Goal: Task Accomplishment & Management: Use online tool/utility

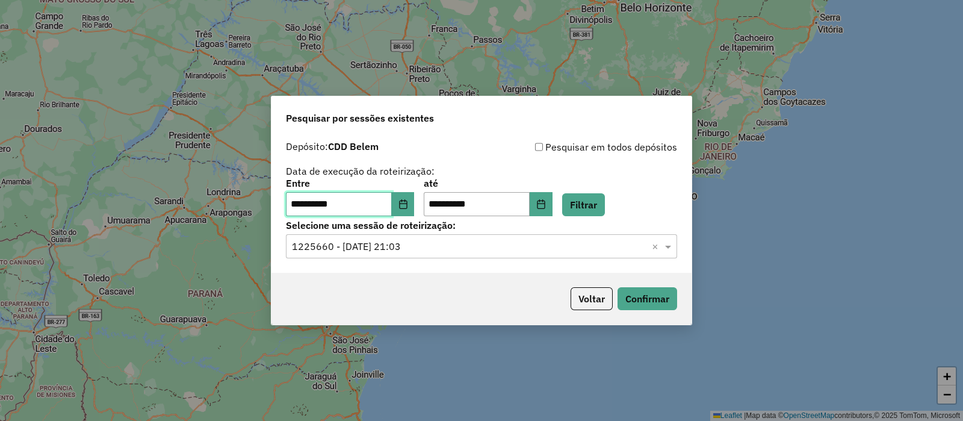
click at [392, 199] on input "**********" at bounding box center [339, 204] width 106 height 24
click at [407, 203] on icon "Choose Date" at bounding box center [403, 204] width 8 height 10
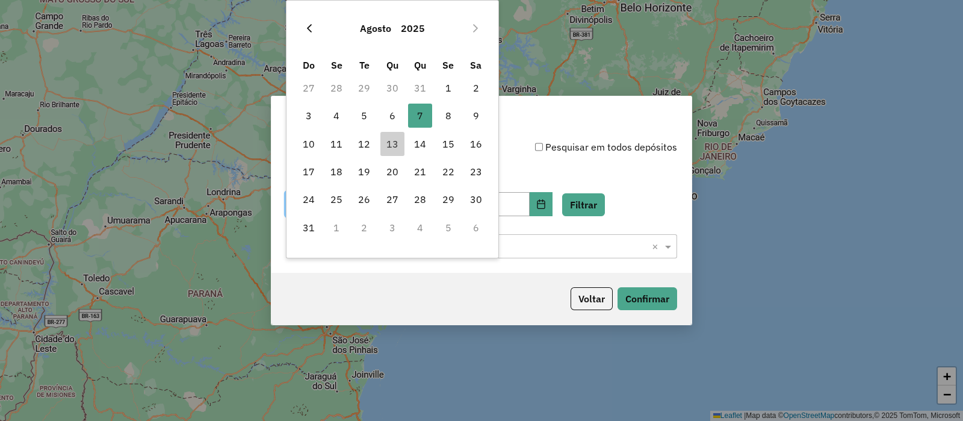
click at [311, 28] on icon "Previous Month" at bounding box center [309, 28] width 10 height 10
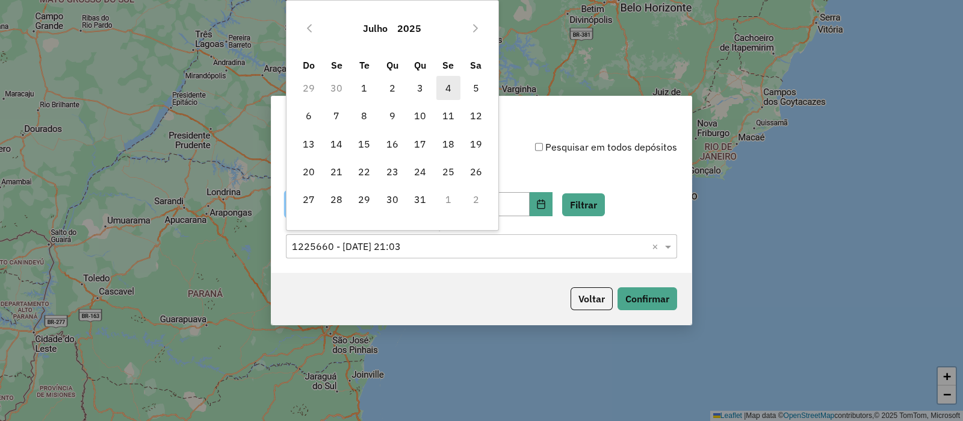
click at [444, 88] on span "4" at bounding box center [448, 88] width 24 height 24
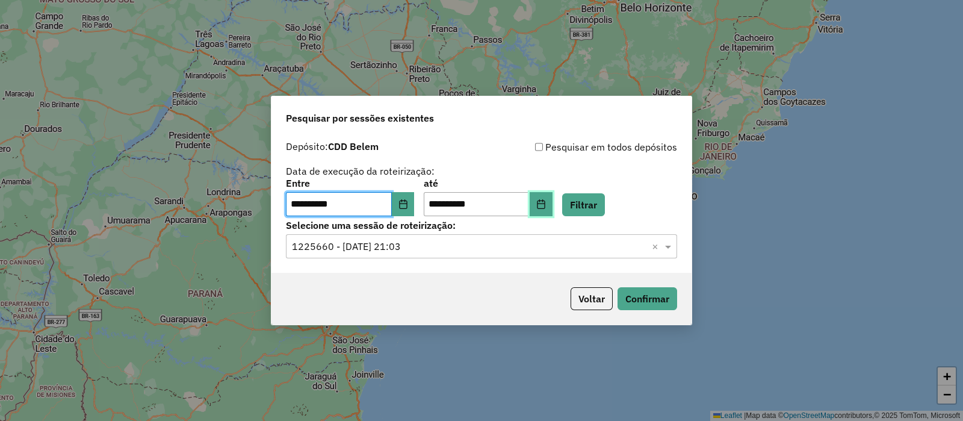
click at [546, 208] on icon "Choose Date" at bounding box center [541, 204] width 10 height 10
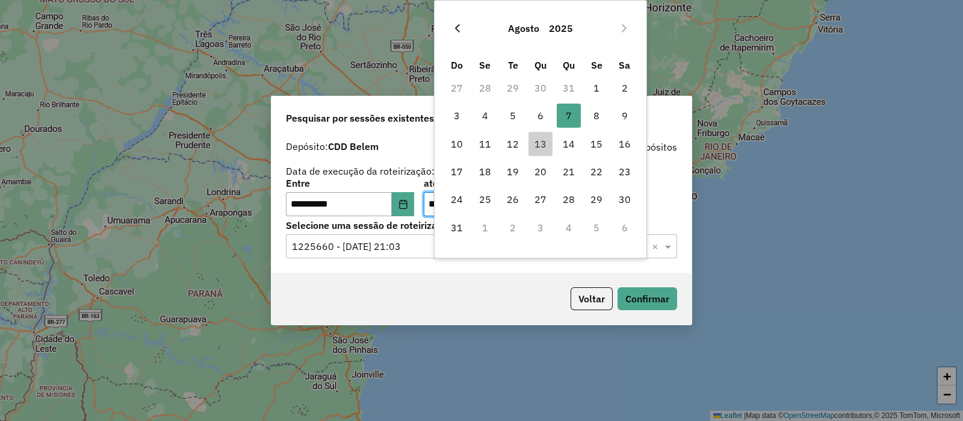
click at [454, 28] on icon "Previous Month" at bounding box center [458, 28] width 10 height 10
click at [599, 91] on span "4" at bounding box center [596, 88] width 24 height 24
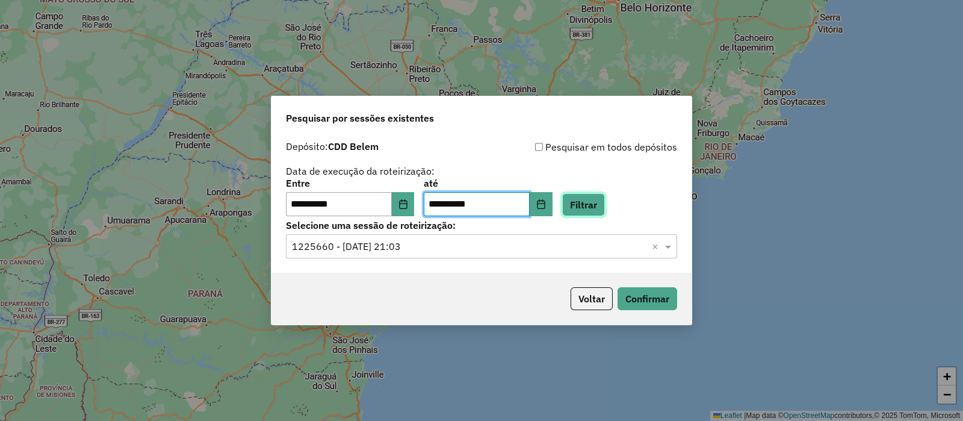
click at [598, 203] on button "Filtrar" at bounding box center [583, 204] width 43 height 23
click at [440, 251] on input "text" at bounding box center [469, 246] width 355 height 14
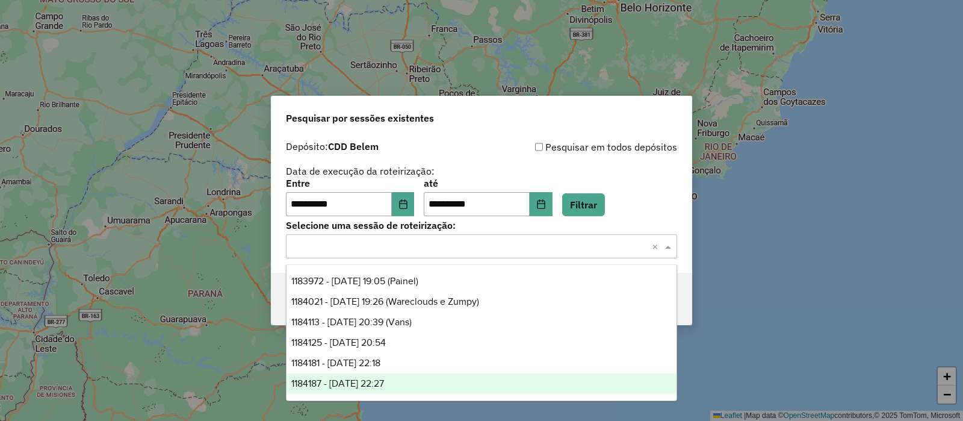
click at [419, 374] on div "1184187 - 04/07/2025 22:27" at bounding box center [481, 383] width 390 height 20
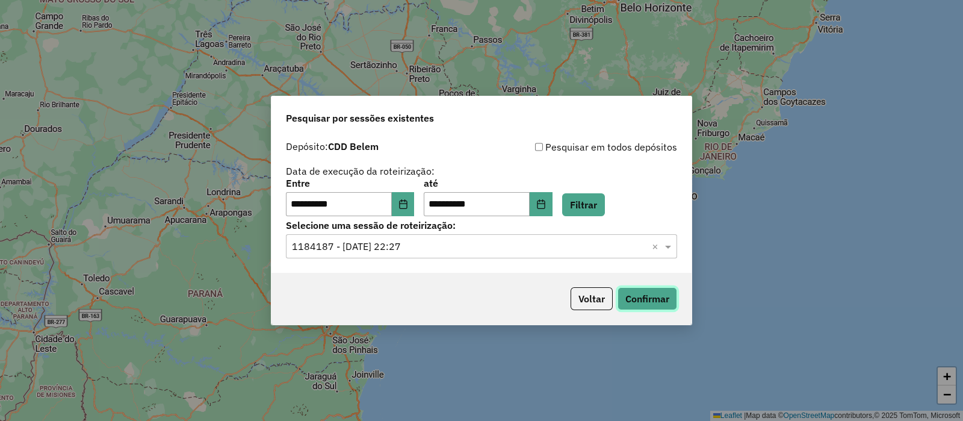
click at [646, 298] on button "Confirmar" at bounding box center [647, 298] width 60 height 23
click at [427, 265] on div "**********" at bounding box center [481, 204] width 420 height 138
click at [431, 254] on div "Selecione uma sessão × 1184187 - 04/07/2025 22:27 ×" at bounding box center [481, 246] width 391 height 24
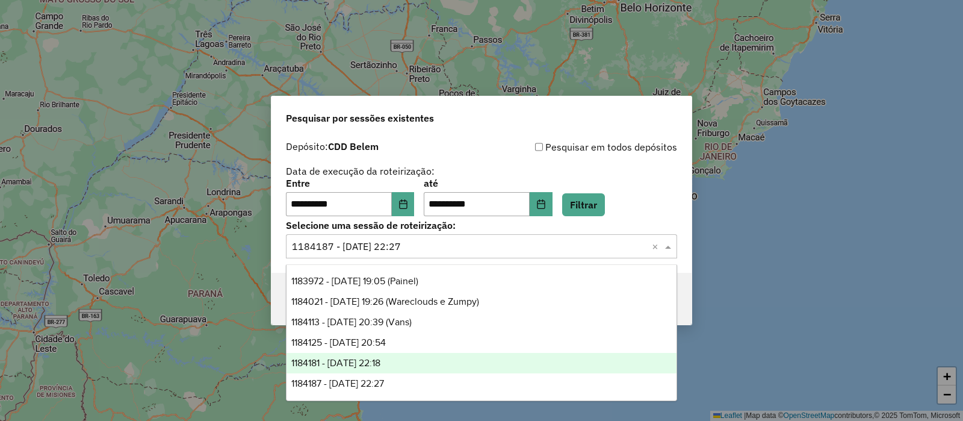
click at [380, 365] on span "1184181 - 04/07/2025 22:18" at bounding box center [335, 362] width 89 height 10
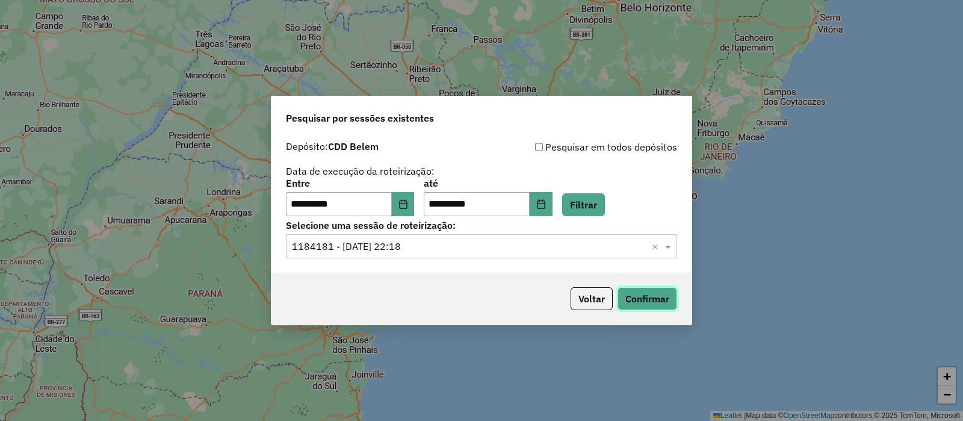
click at [637, 295] on button "Confirmar" at bounding box center [647, 298] width 60 height 23
click at [475, 242] on input "text" at bounding box center [469, 246] width 355 height 14
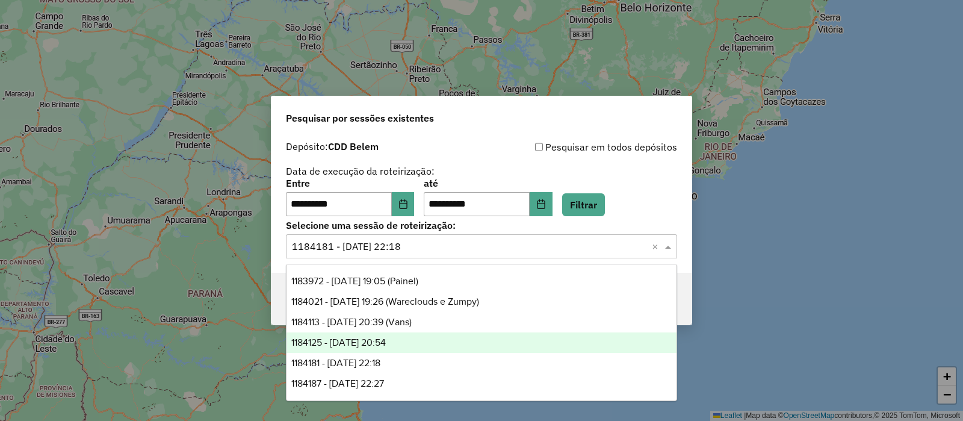
click at [425, 338] on div "1184125 - 04/07/2025 20:54" at bounding box center [481, 342] width 390 height 20
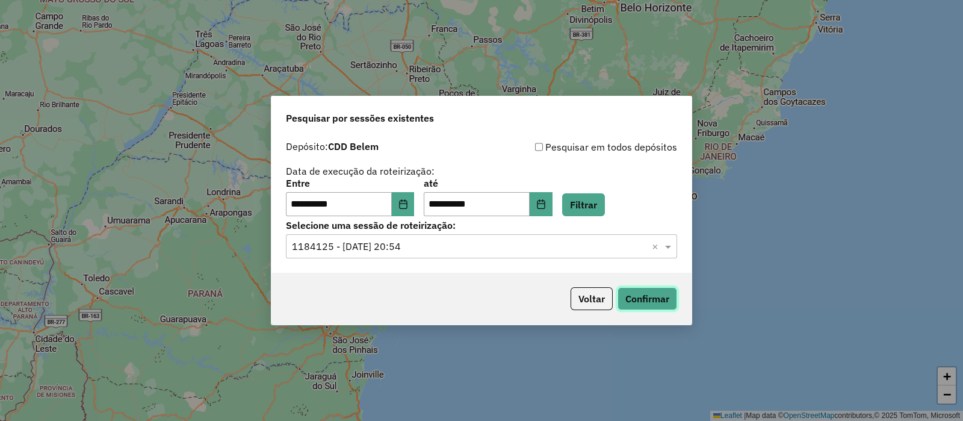
click at [653, 303] on button "Confirmar" at bounding box center [647, 298] width 60 height 23
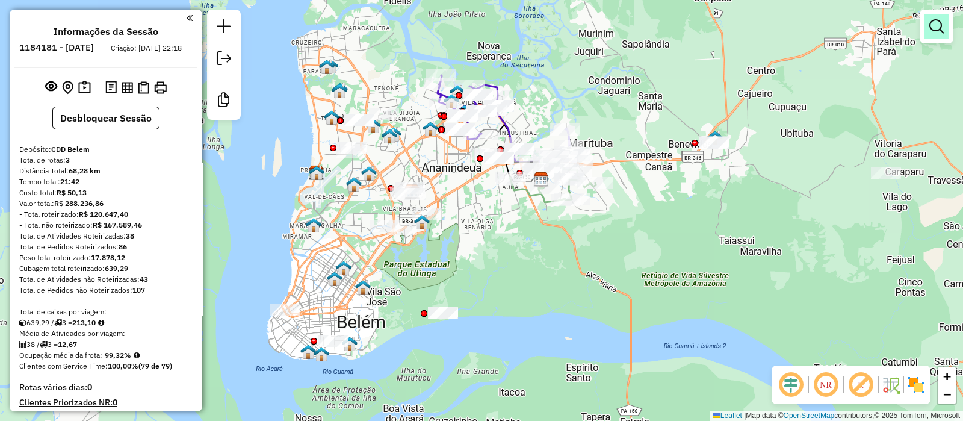
click at [941, 34] on link at bounding box center [936, 26] width 24 height 24
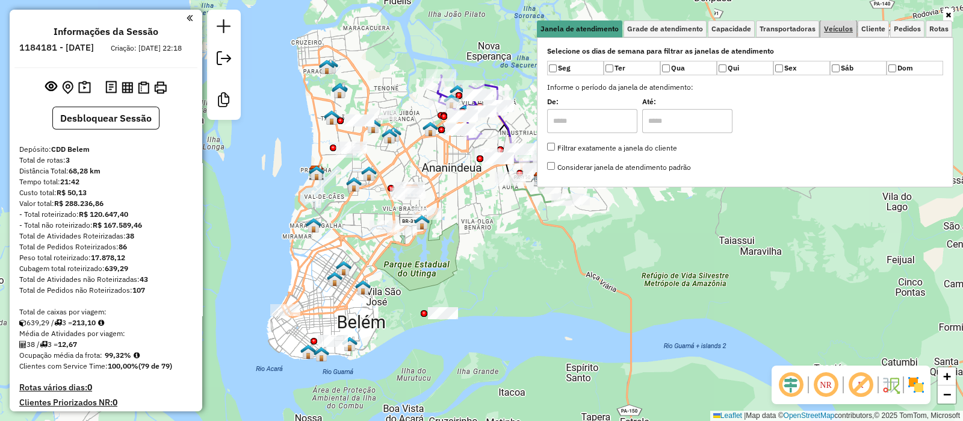
click at [838, 35] on link "Veículos" at bounding box center [838, 28] width 36 height 17
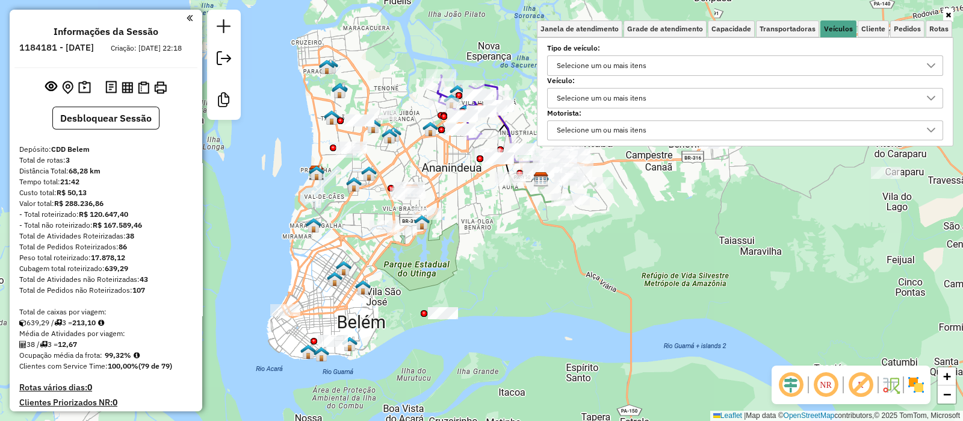
click at [635, 96] on div "Selecione um ou mais itens" at bounding box center [601, 97] width 98 height 19
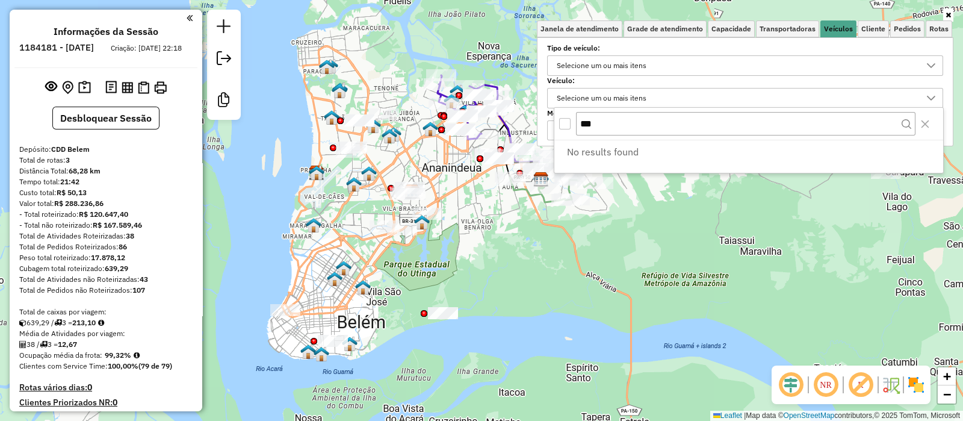
type input "***"
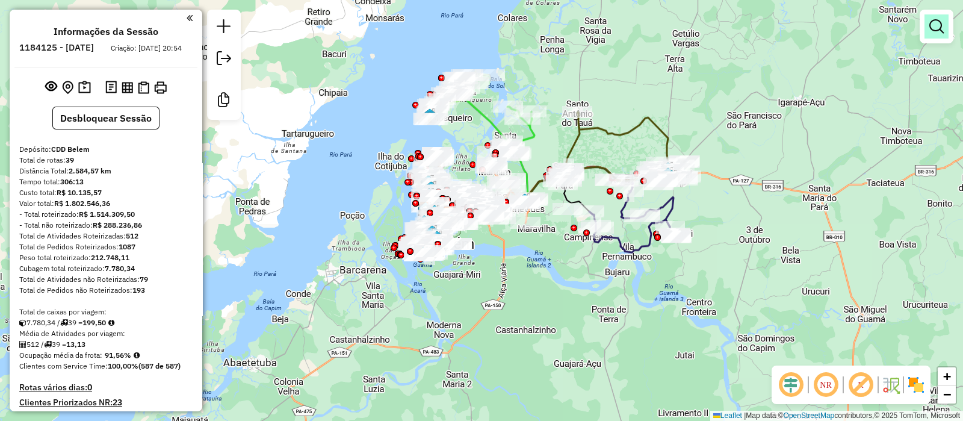
click at [933, 28] on em at bounding box center [936, 26] width 14 height 14
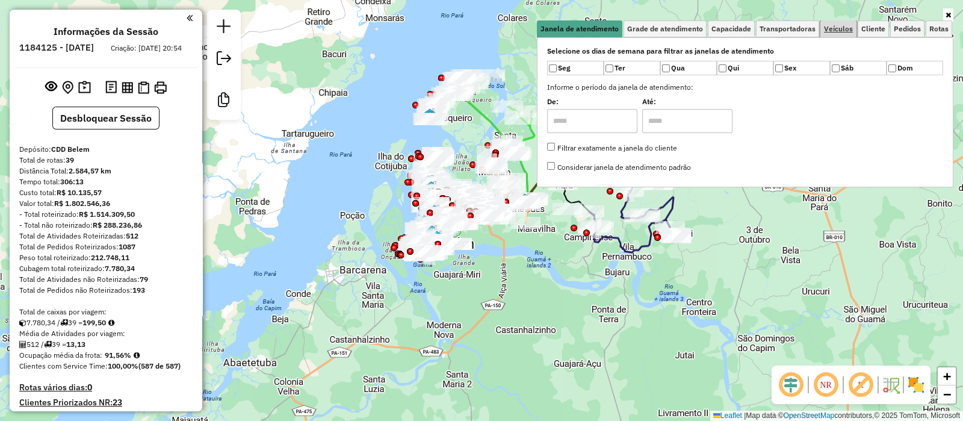
click at [832, 28] on span "Veículos" at bounding box center [838, 28] width 29 height 7
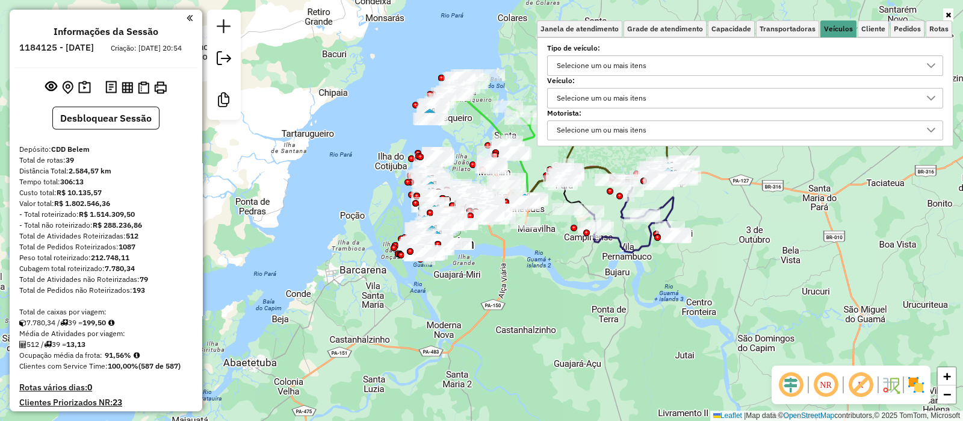
drag, startPoint x: 632, startPoint y: 94, endPoint x: 620, endPoint y: 105, distance: 16.6
click at [634, 94] on div "Selecione um ou mais itens" at bounding box center [601, 97] width 98 height 19
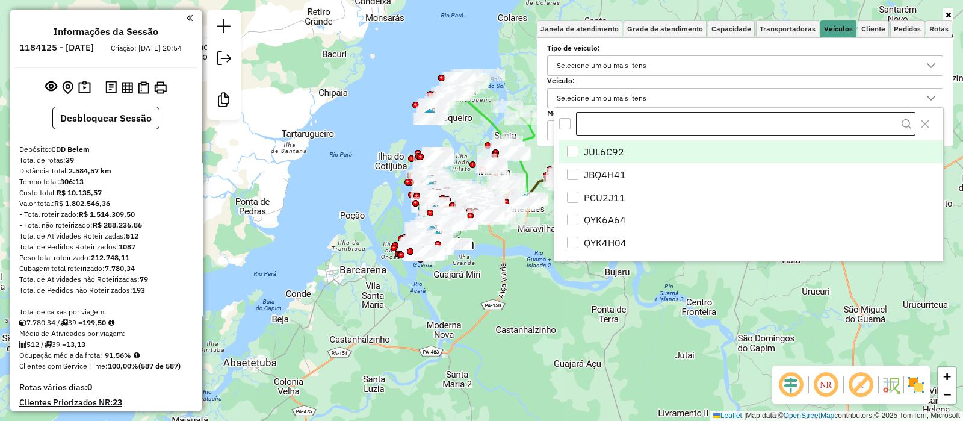
scroll to position [6, 41]
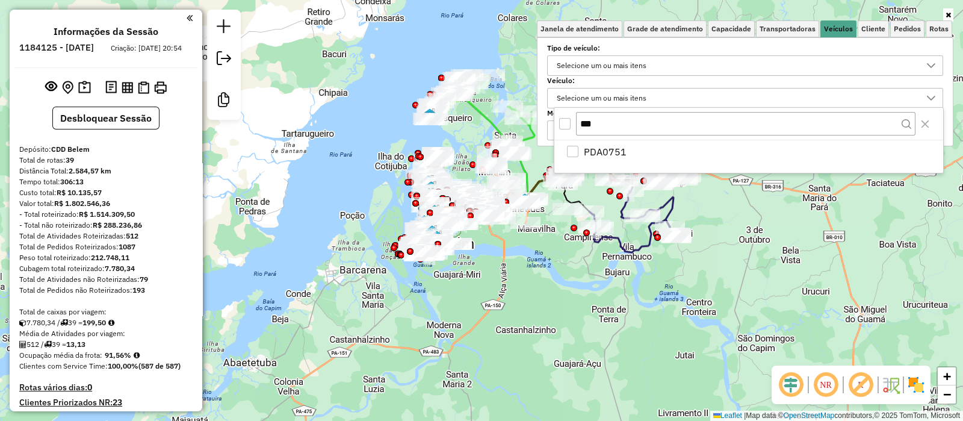
type input "***"
click at [614, 162] on div "PDA0751" at bounding box center [748, 156] width 389 height 32
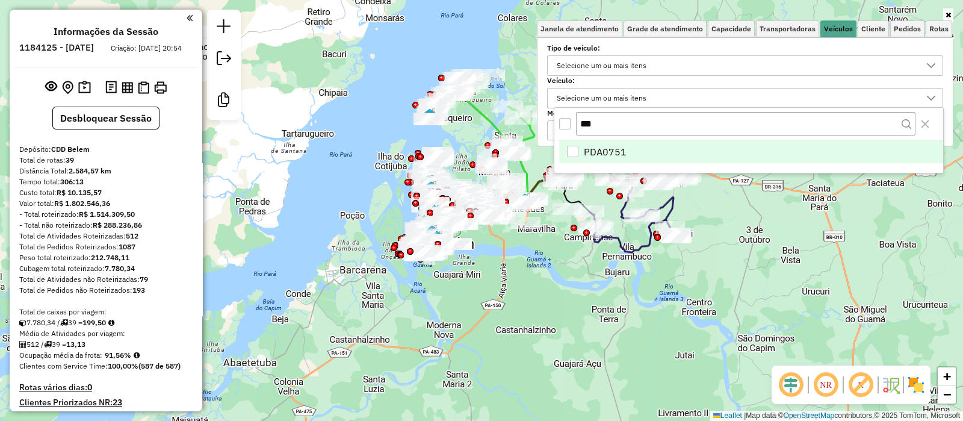
click at [616, 152] on span "PDA0751" at bounding box center [605, 151] width 43 height 14
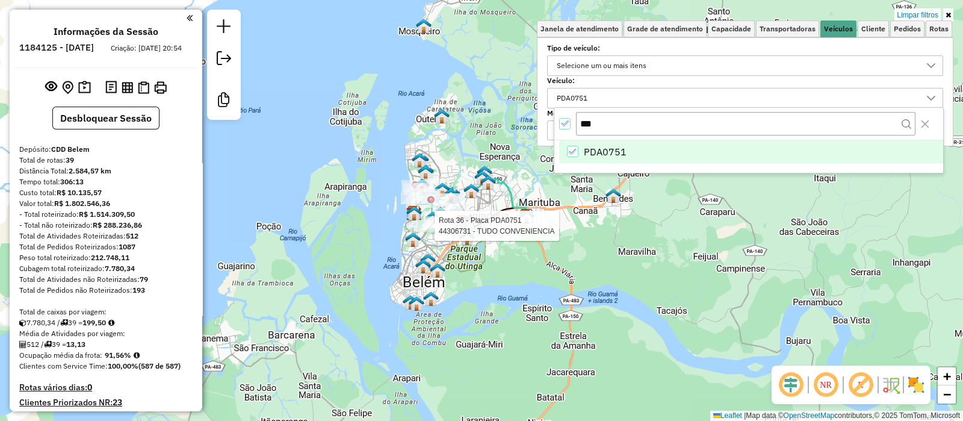
select select "**********"
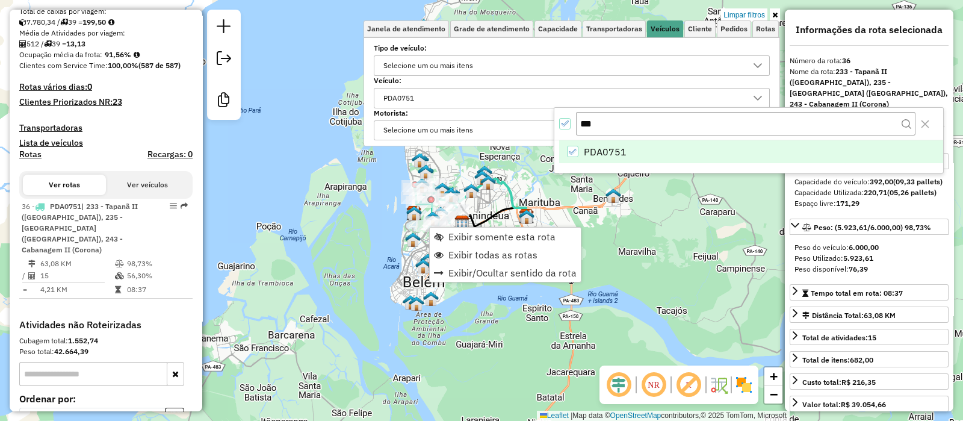
scroll to position [385, 0]
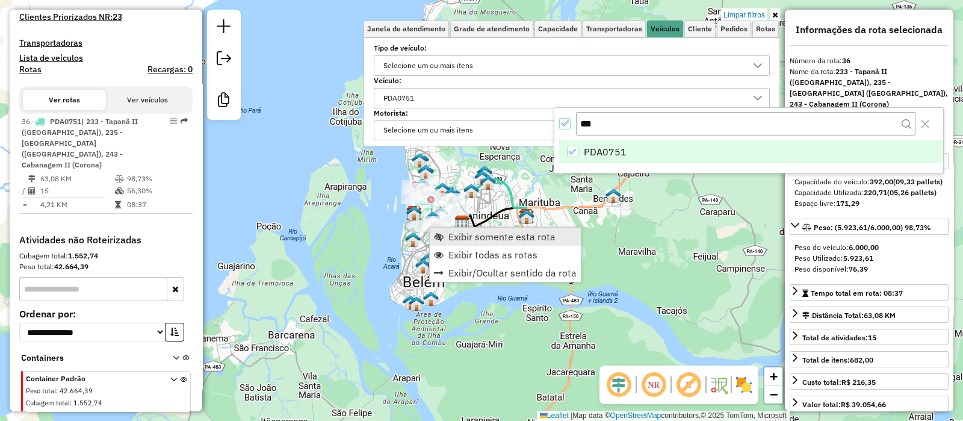
click at [455, 236] on span "Exibir somente esta rota" at bounding box center [501, 237] width 107 height 10
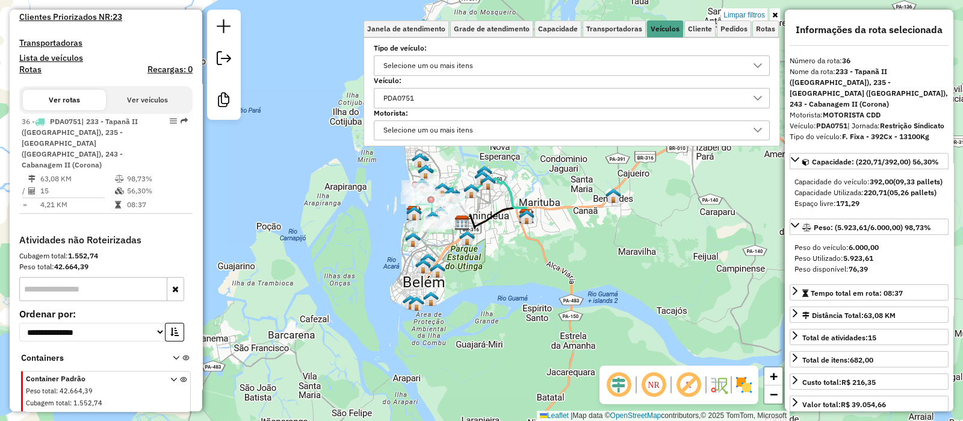
click at [773, 14] on icon at bounding box center [774, 14] width 5 height 7
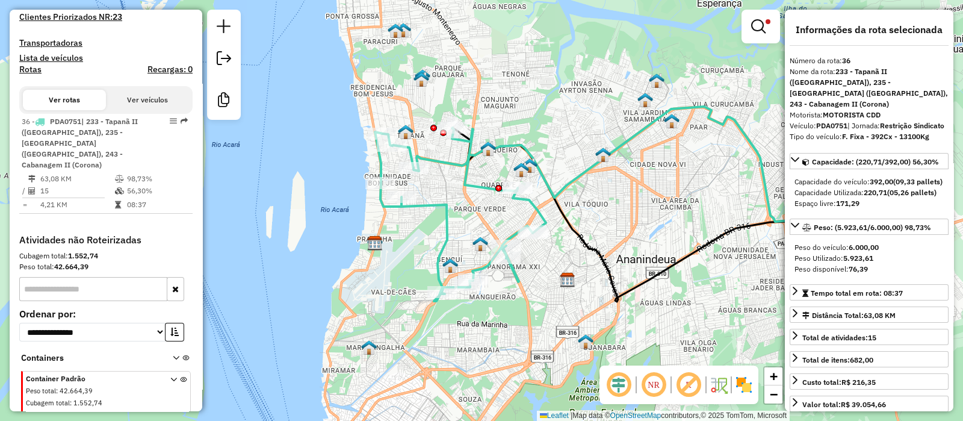
drag, startPoint x: 456, startPoint y: 252, endPoint x: 549, endPoint y: 295, distance: 103.4
click at [549, 295] on div "Limpar filtros Janela de atendimento Grade de atendimento Capacidade Transporta…" at bounding box center [481, 210] width 963 height 421
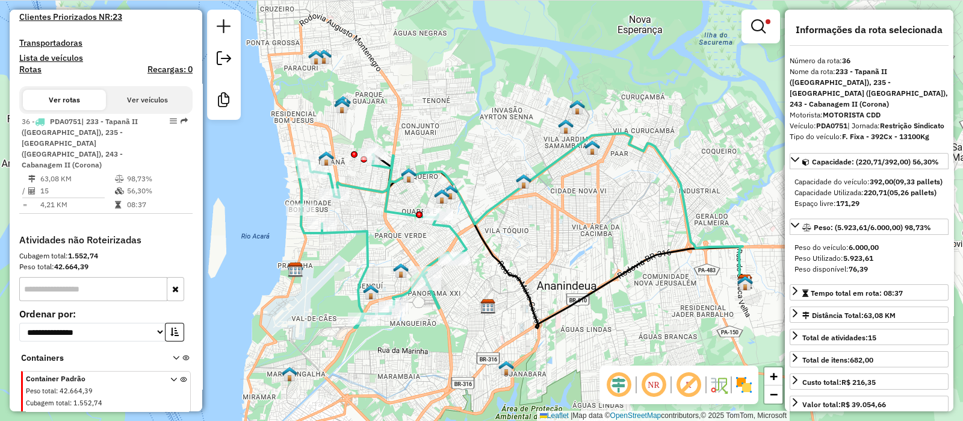
drag, startPoint x: 656, startPoint y: 230, endPoint x: 576, endPoint y: 256, distance: 84.3
click at [576, 256] on div "Limpar filtros Janela de atendimento Grade de atendimento Capacidade Transporta…" at bounding box center [481, 210] width 963 height 421
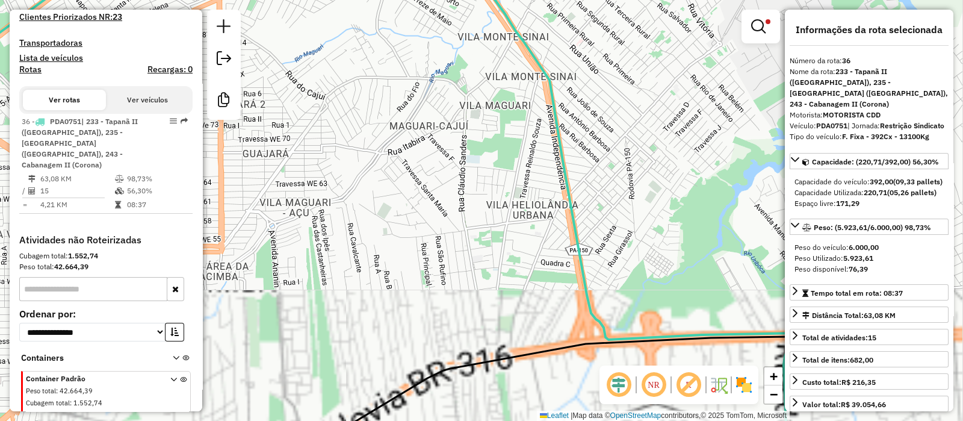
drag, startPoint x: 686, startPoint y: 256, endPoint x: 557, endPoint y: 258, distance: 129.4
click at [557, 258] on div "Limpar filtros Janela de atendimento Grade de atendimento Capacidade Transporta…" at bounding box center [481, 210] width 963 height 421
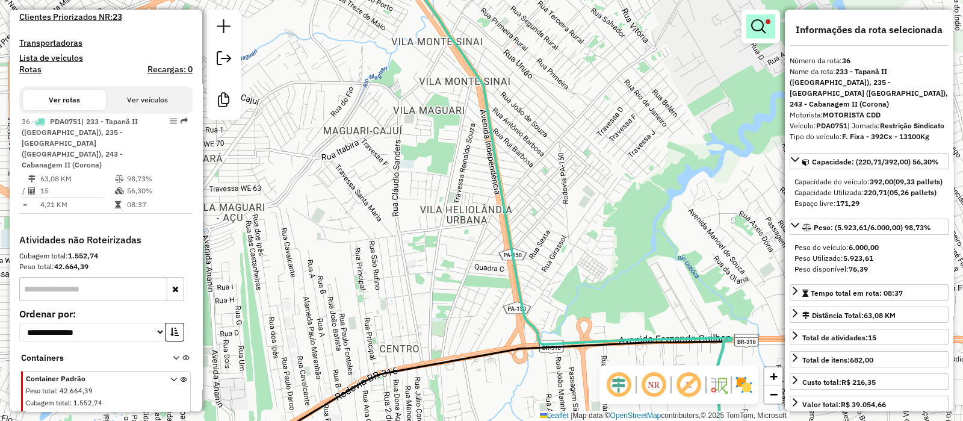
click at [764, 29] on em at bounding box center [758, 26] width 14 height 14
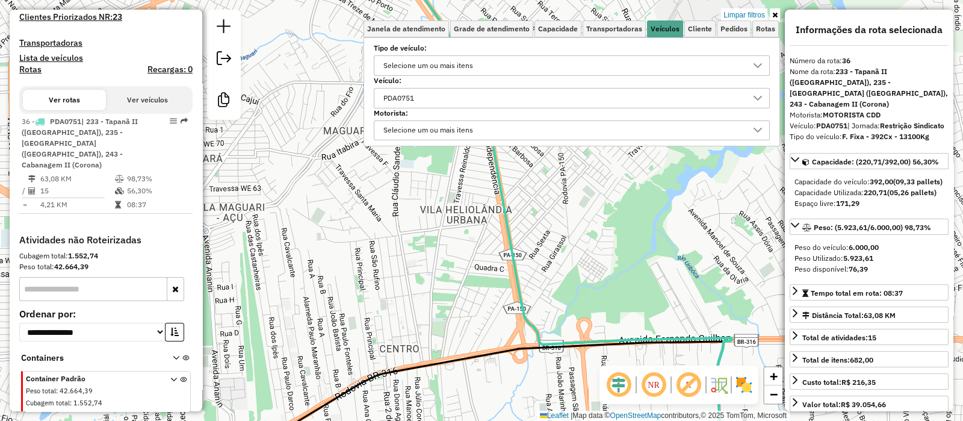
click at [515, 236] on icon at bounding box center [318, 210] width 828 height 505
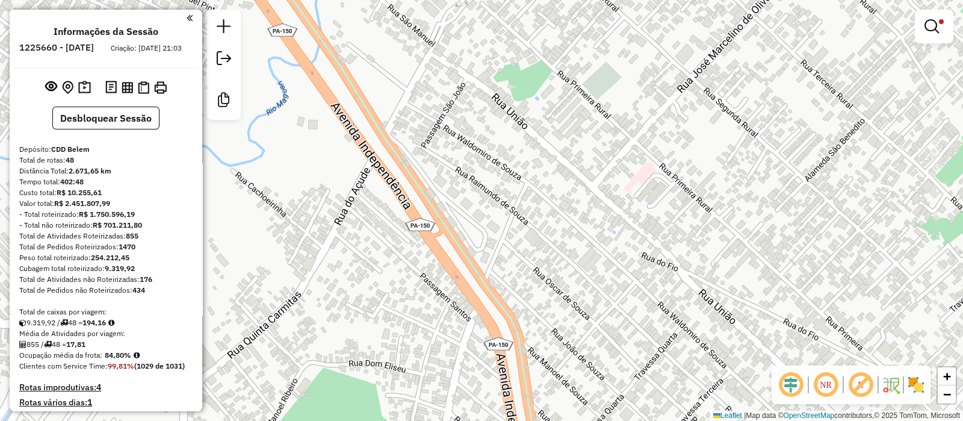
scroll to position [389, 0]
